Goal: Information Seeking & Learning: Learn about a topic

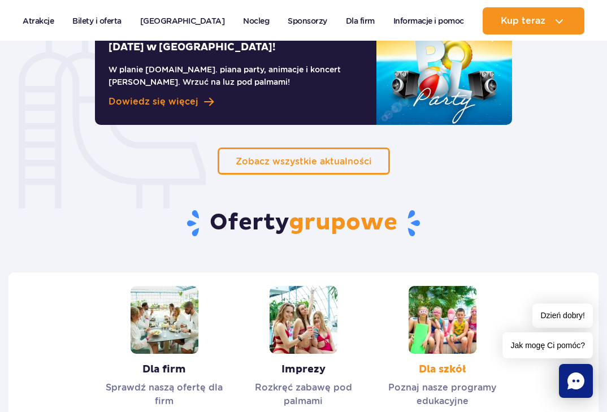
scroll to position [1074, 0]
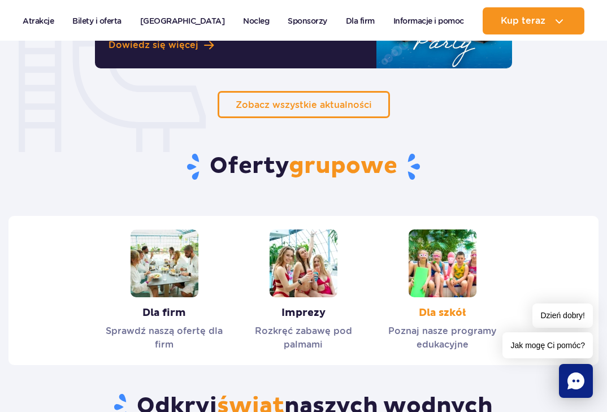
click at [451, 264] on link "Dla szkół" at bounding box center [442, 291] width 139 height 122
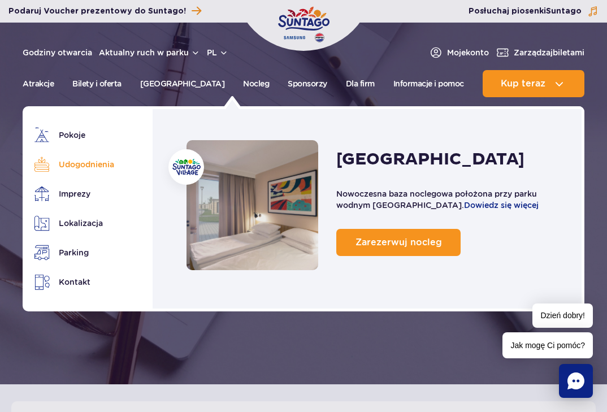
click at [109, 161] on link "Udogodnienia" at bounding box center [75, 165] width 82 height 16
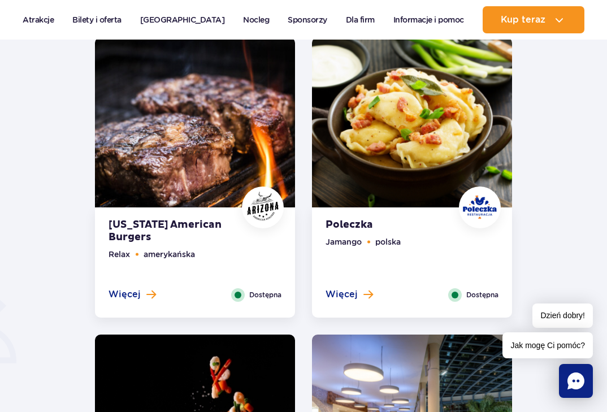
scroll to position [452, 0]
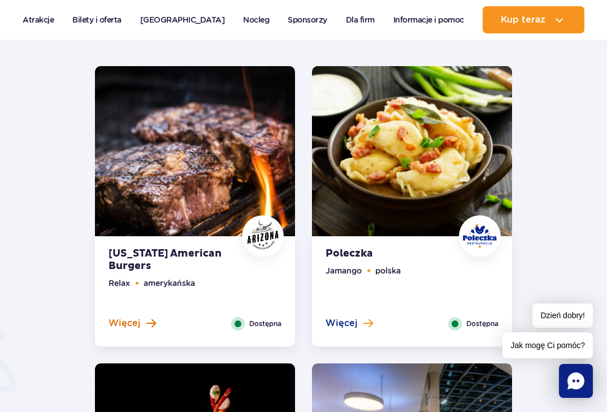
click at [136, 322] on span "Więcej" at bounding box center [125, 323] width 32 height 12
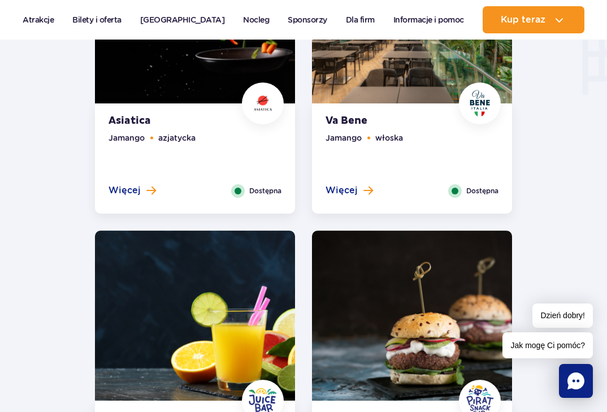
scroll to position [1492, 0]
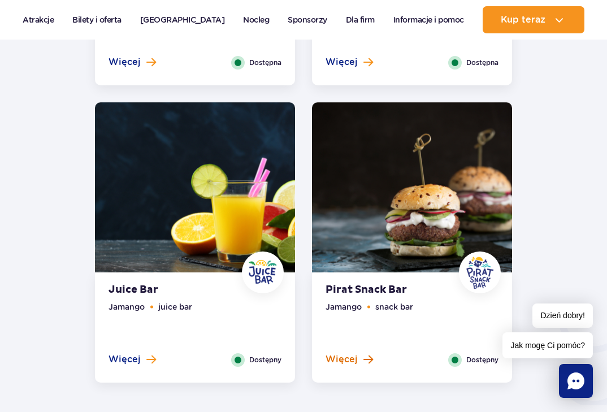
click at [346, 362] on span "Więcej" at bounding box center [342, 359] width 32 height 12
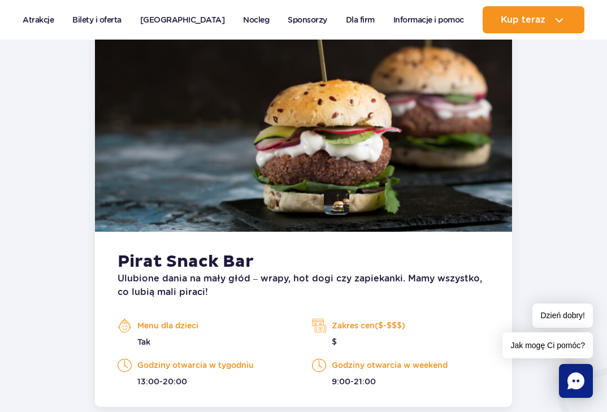
scroll to position [1578, 0]
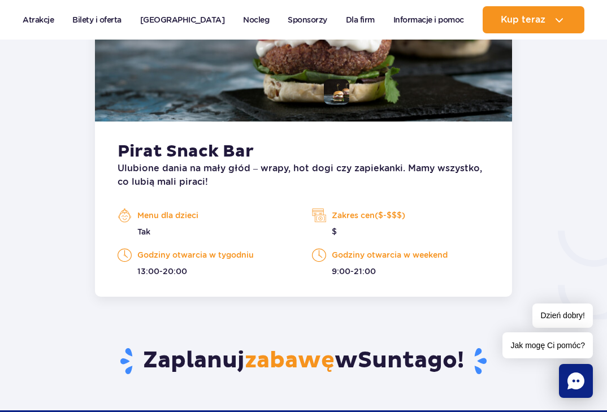
click at [183, 214] on p "Menu dla dzieci" at bounding box center [207, 215] width 178 height 17
click at [127, 215] on img at bounding box center [125, 215] width 14 height 17
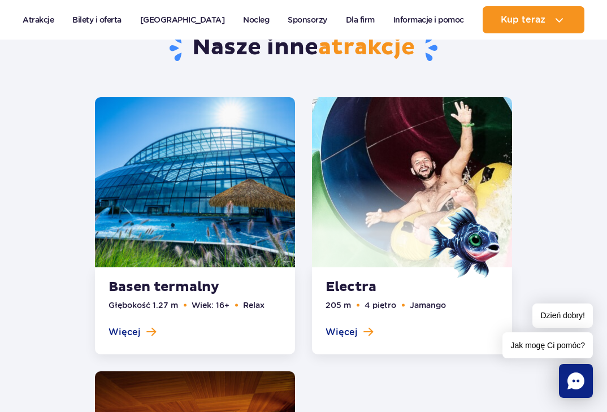
scroll to position [2143, 0]
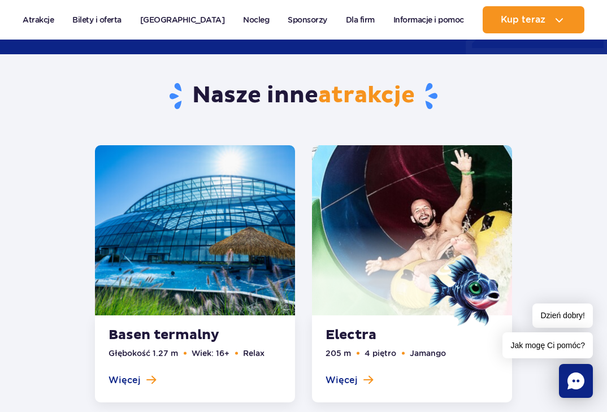
drag, startPoint x: 161, startPoint y: 338, endPoint x: 178, endPoint y: 349, distance: 20.7
click at [161, 337] on link at bounding box center [195, 273] width 200 height 257
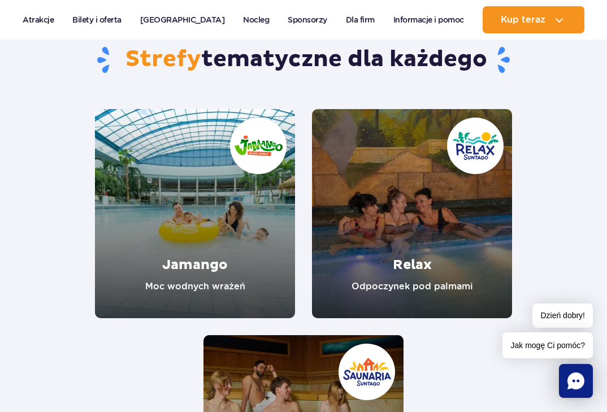
scroll to position [2822, 0]
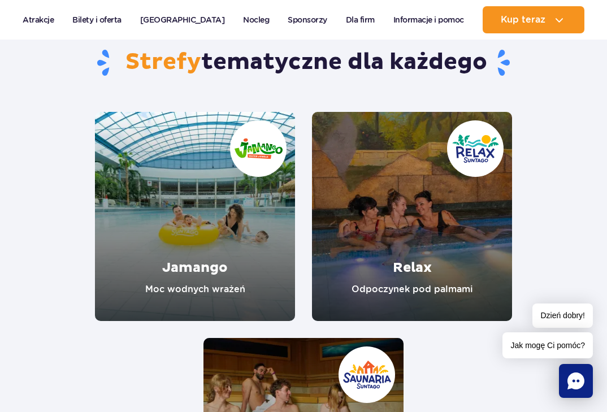
click at [187, 265] on link "Jamango" at bounding box center [195, 216] width 200 height 209
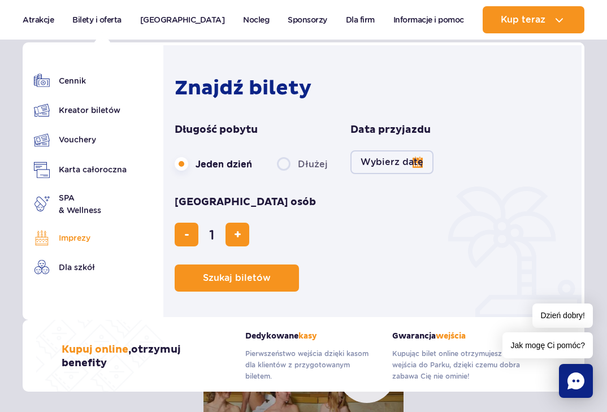
click at [55, 240] on link "Imprezy" at bounding box center [80, 238] width 93 height 16
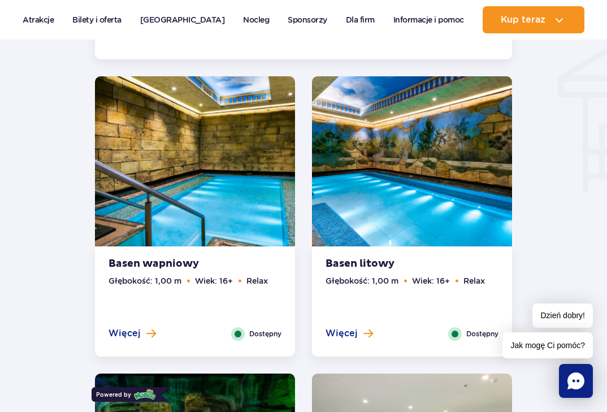
scroll to position [1560, 0]
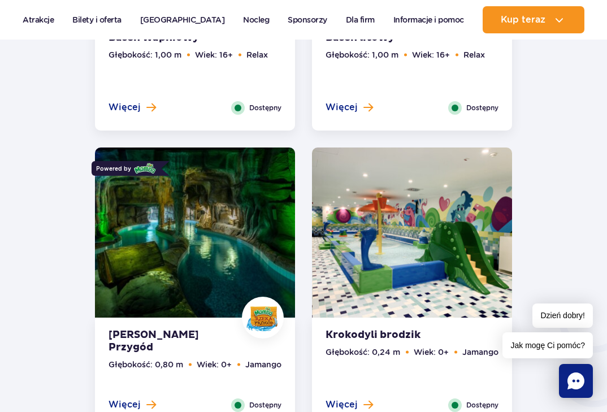
click at [387, 260] on img at bounding box center [412, 236] width 200 height 177
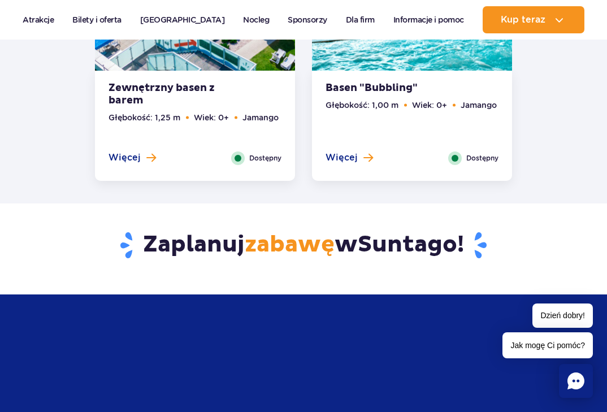
scroll to position [3059, 0]
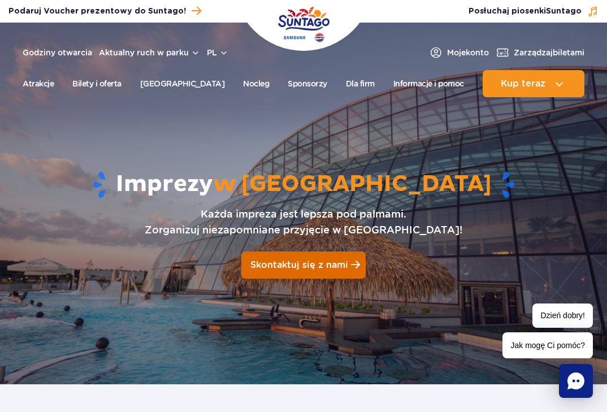
click at [275, 275] on link "Skontaktuj się z nami" at bounding box center [303, 265] width 124 height 27
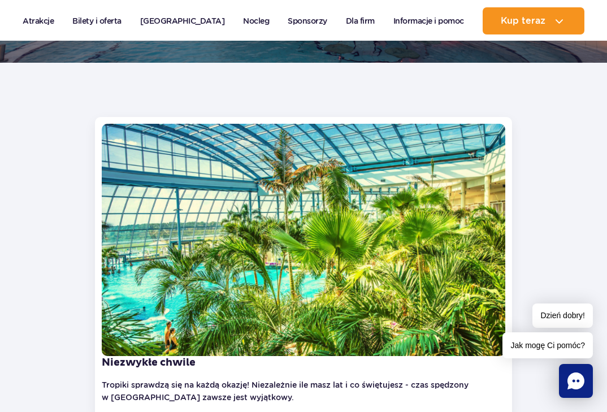
scroll to position [316, 0]
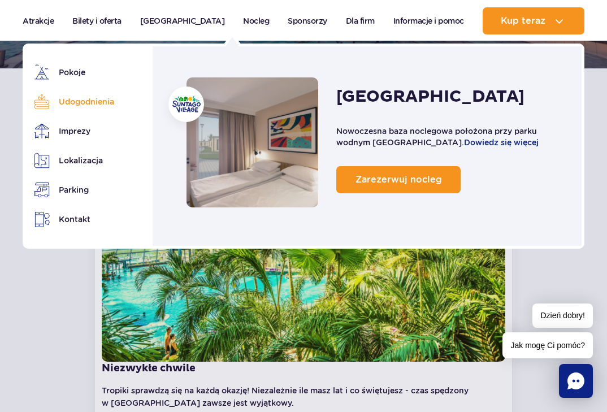
click at [57, 101] on link "Udogodnienia" at bounding box center [75, 102] width 82 height 16
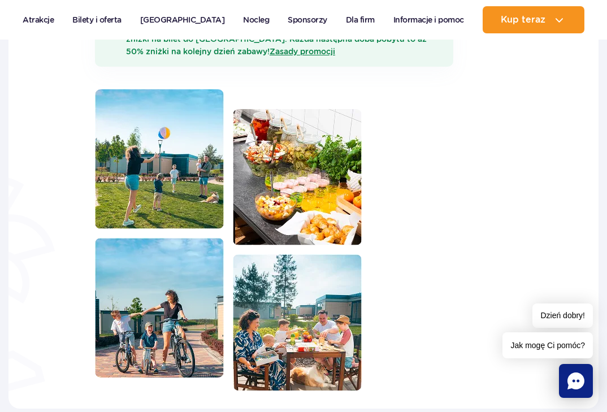
scroll to position [615, 0]
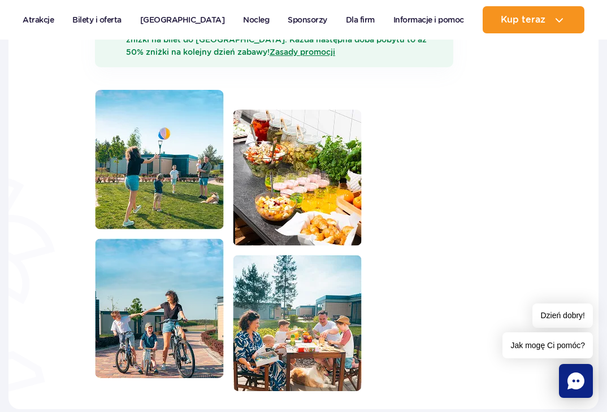
click at [287, 208] on img at bounding box center [297, 178] width 129 height 136
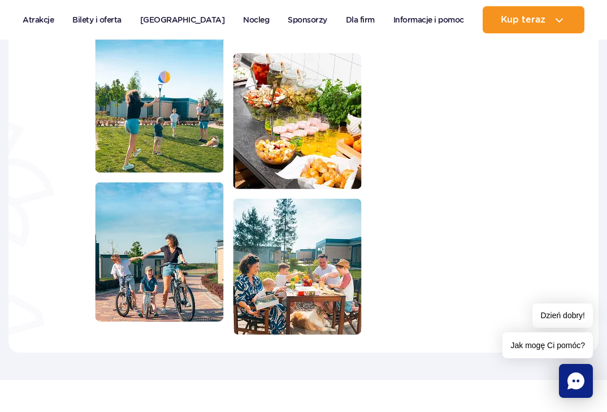
click at [181, 276] on img at bounding box center [159, 252] width 129 height 140
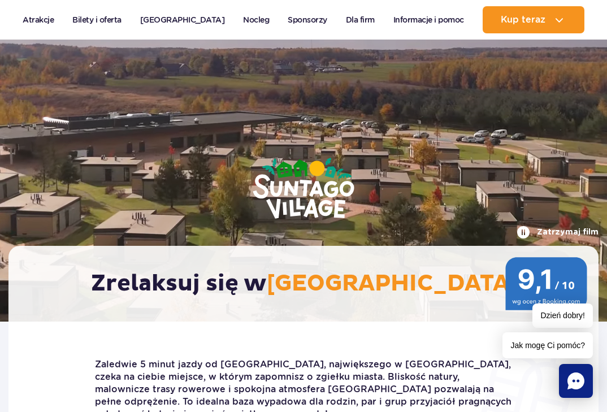
scroll to position [0, 0]
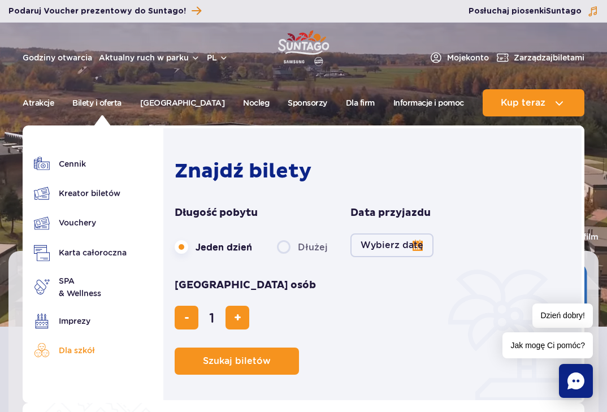
click at [70, 349] on link "Dla szkół" at bounding box center [80, 351] width 93 height 16
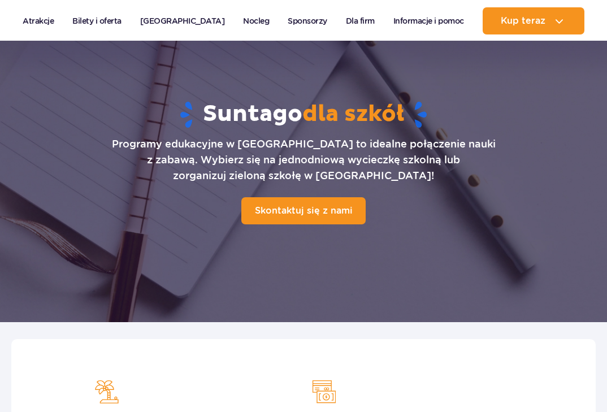
scroll to position [57, 0]
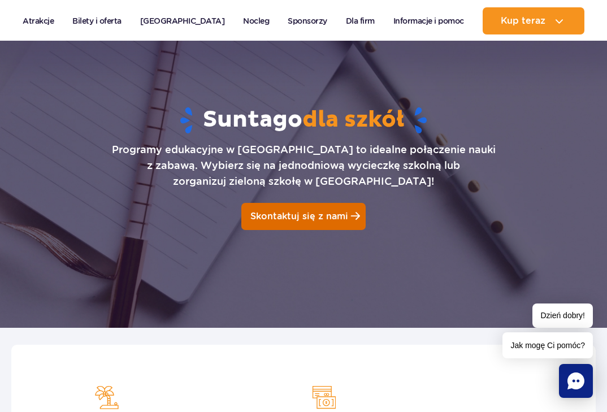
click at [277, 223] on link "Skontaktuj się z nami" at bounding box center [303, 216] width 124 height 27
